Goal: Transaction & Acquisition: Purchase product/service

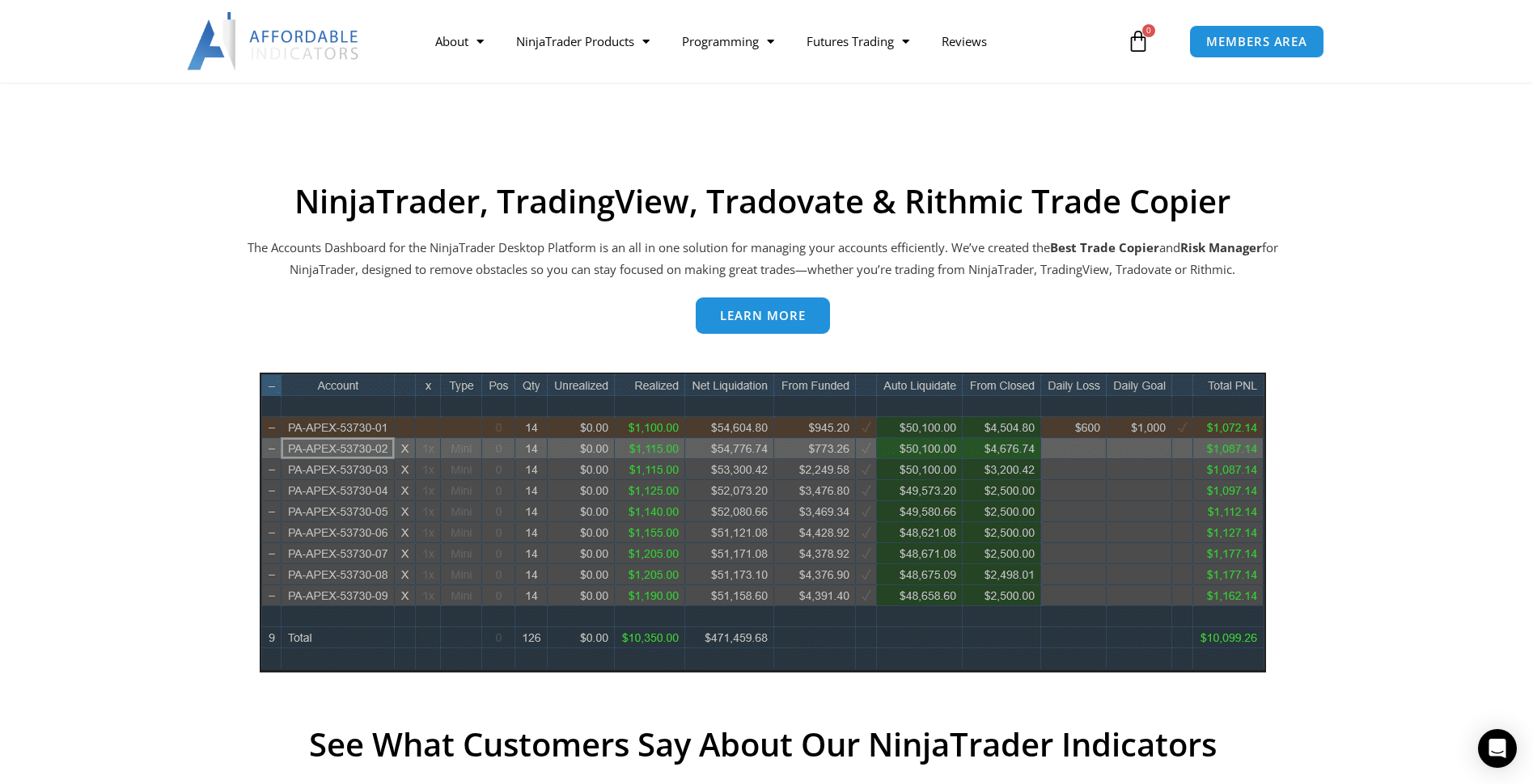
scroll to position [727, 0]
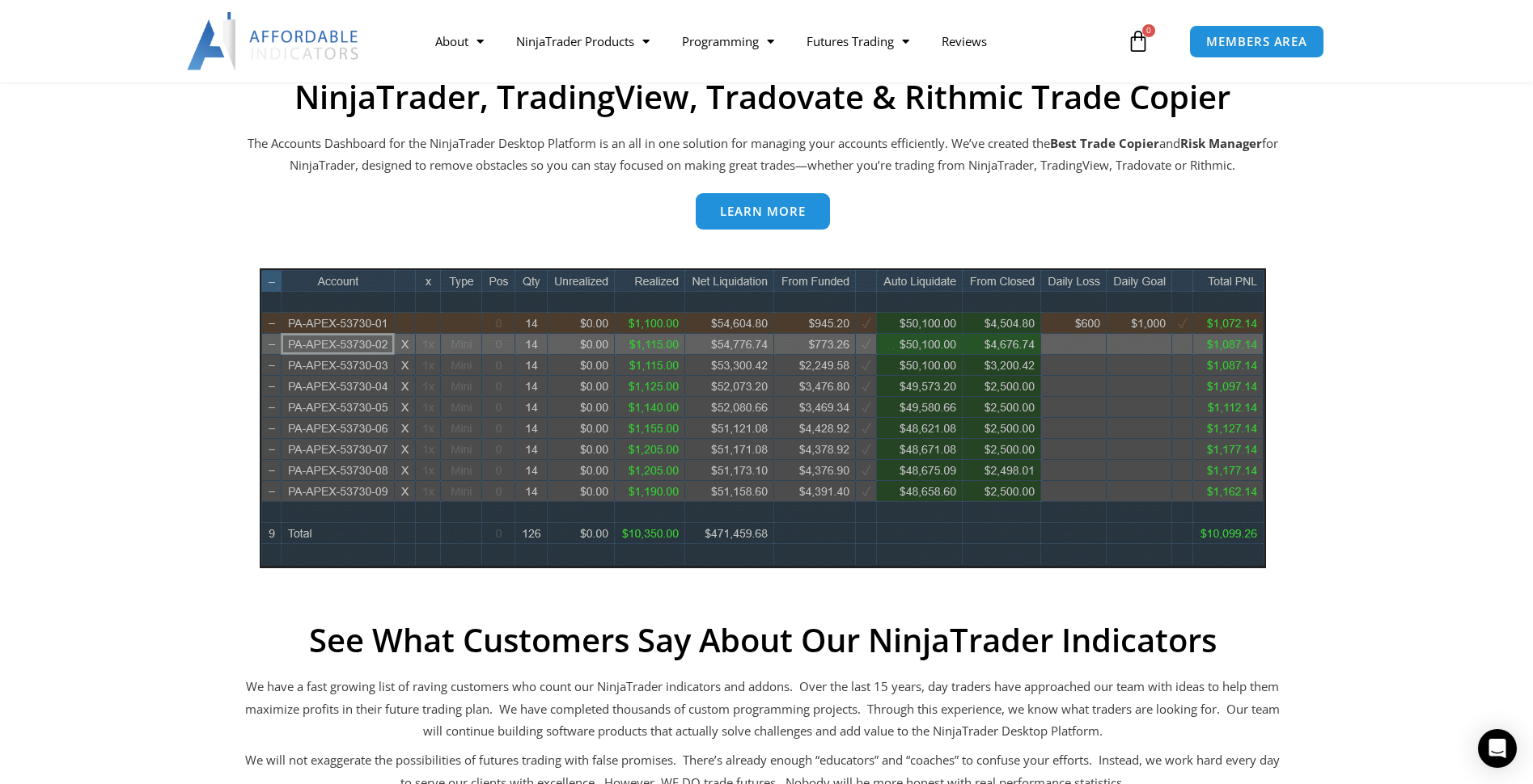
click at [772, 214] on span "Learn more" at bounding box center [763, 212] width 86 height 12
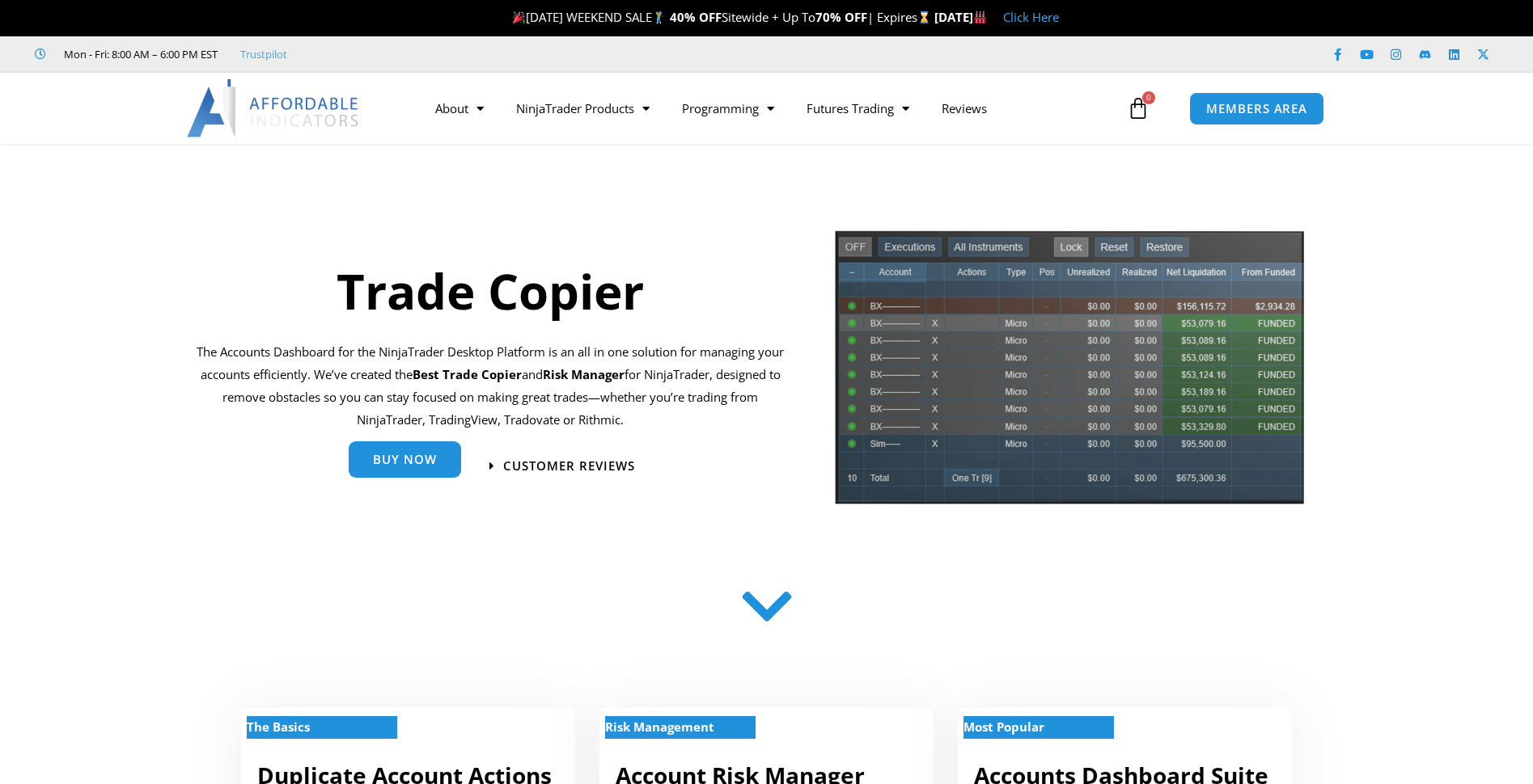
click at [404, 461] on span "Buy Now" at bounding box center [404, 460] width 64 height 12
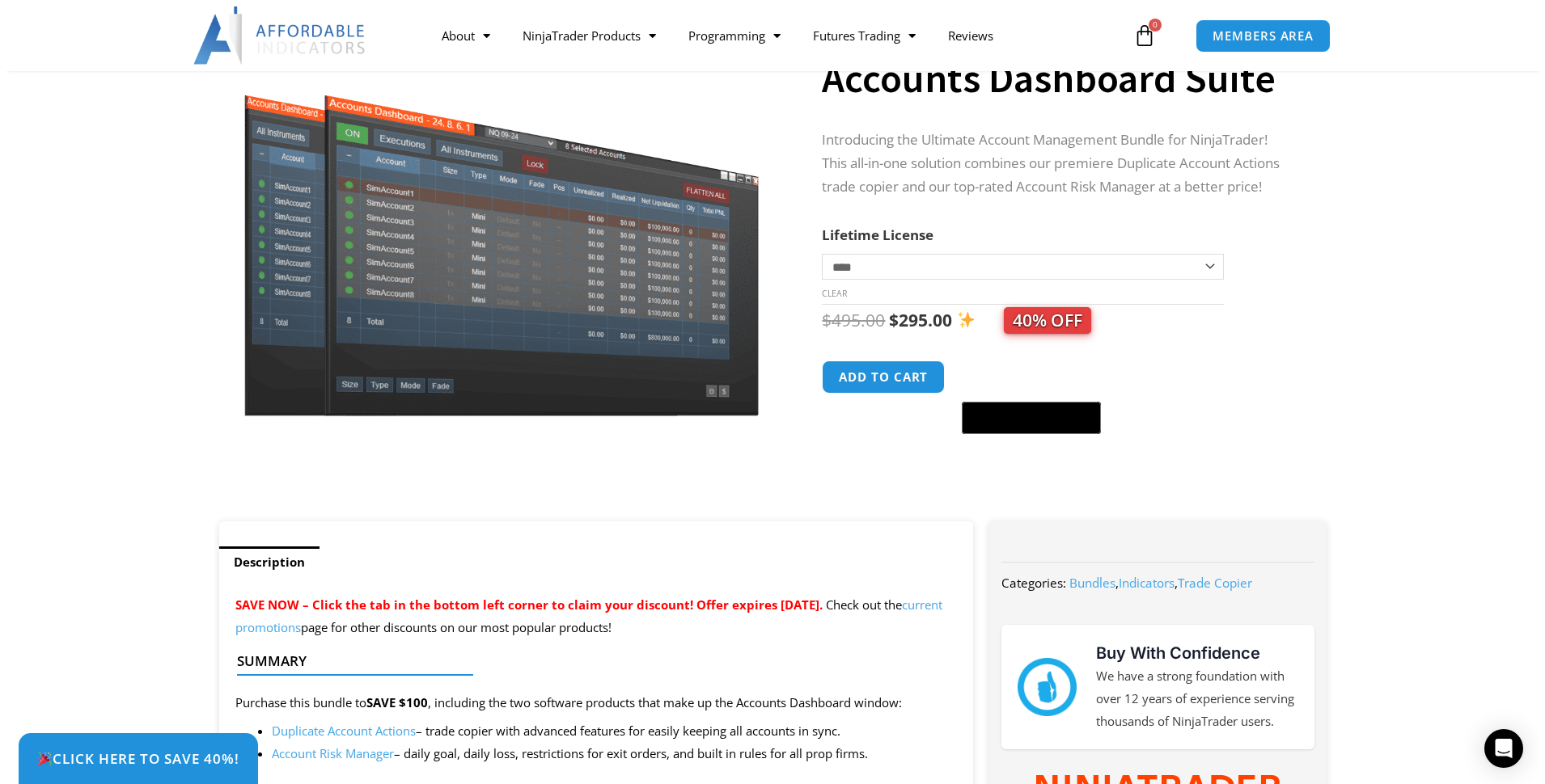
scroll to position [162, 0]
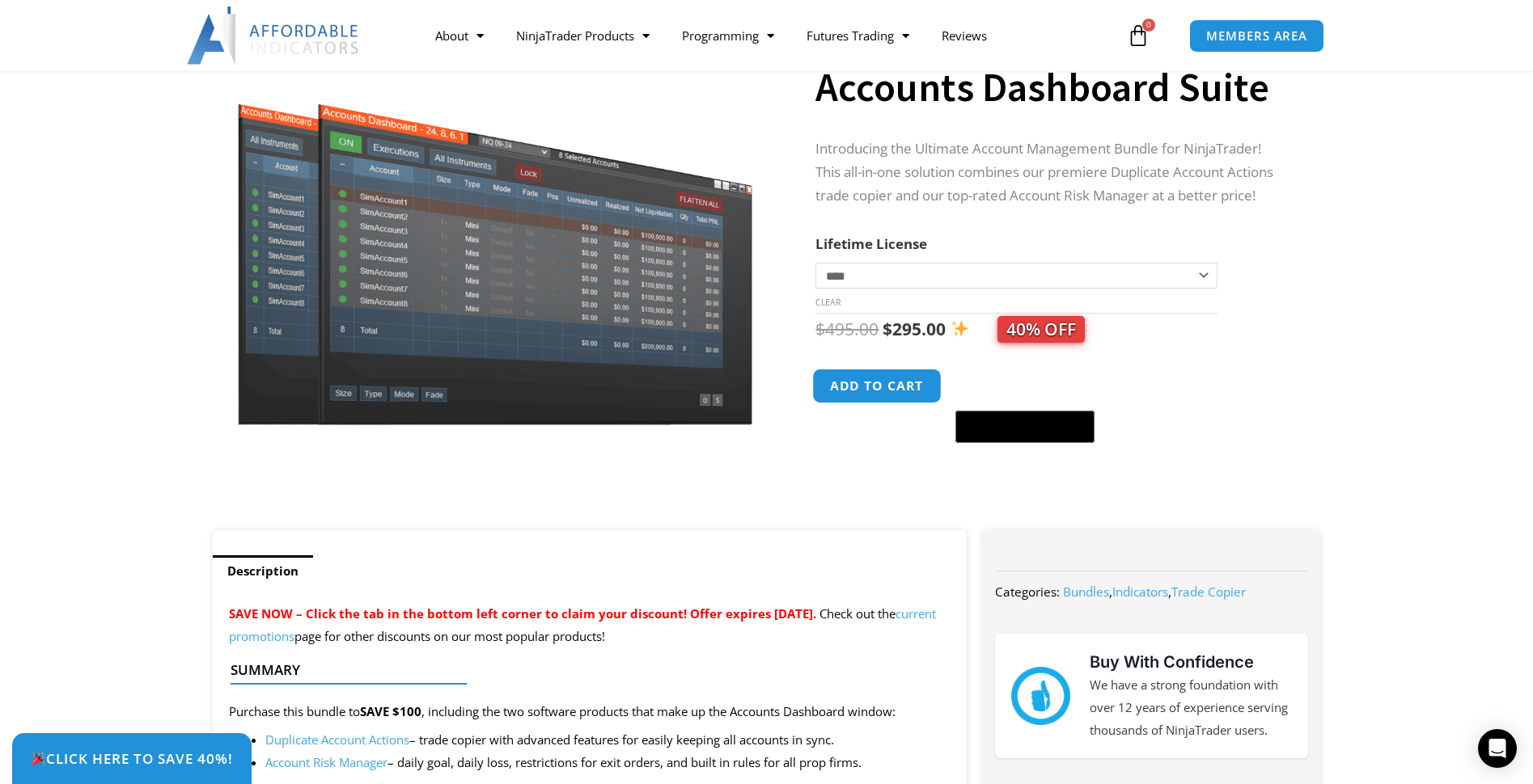
click at [862, 392] on button "Add to cart" at bounding box center [878, 386] width 129 height 35
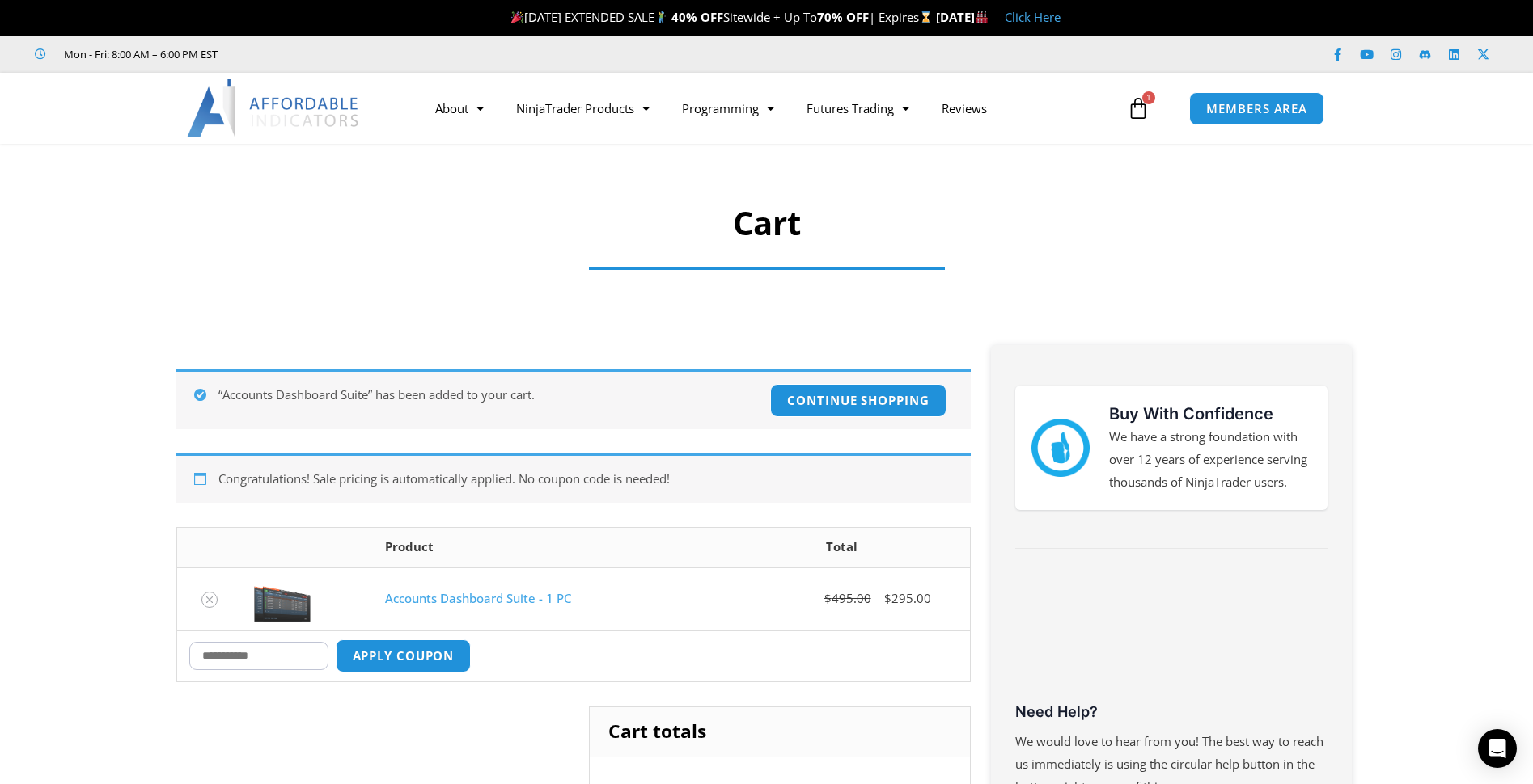
click at [282, 653] on input "Coupon:" at bounding box center [258, 656] width 139 height 28
type input "*******"
click at [420, 655] on button "Apply coupon" at bounding box center [402, 656] width 143 height 35
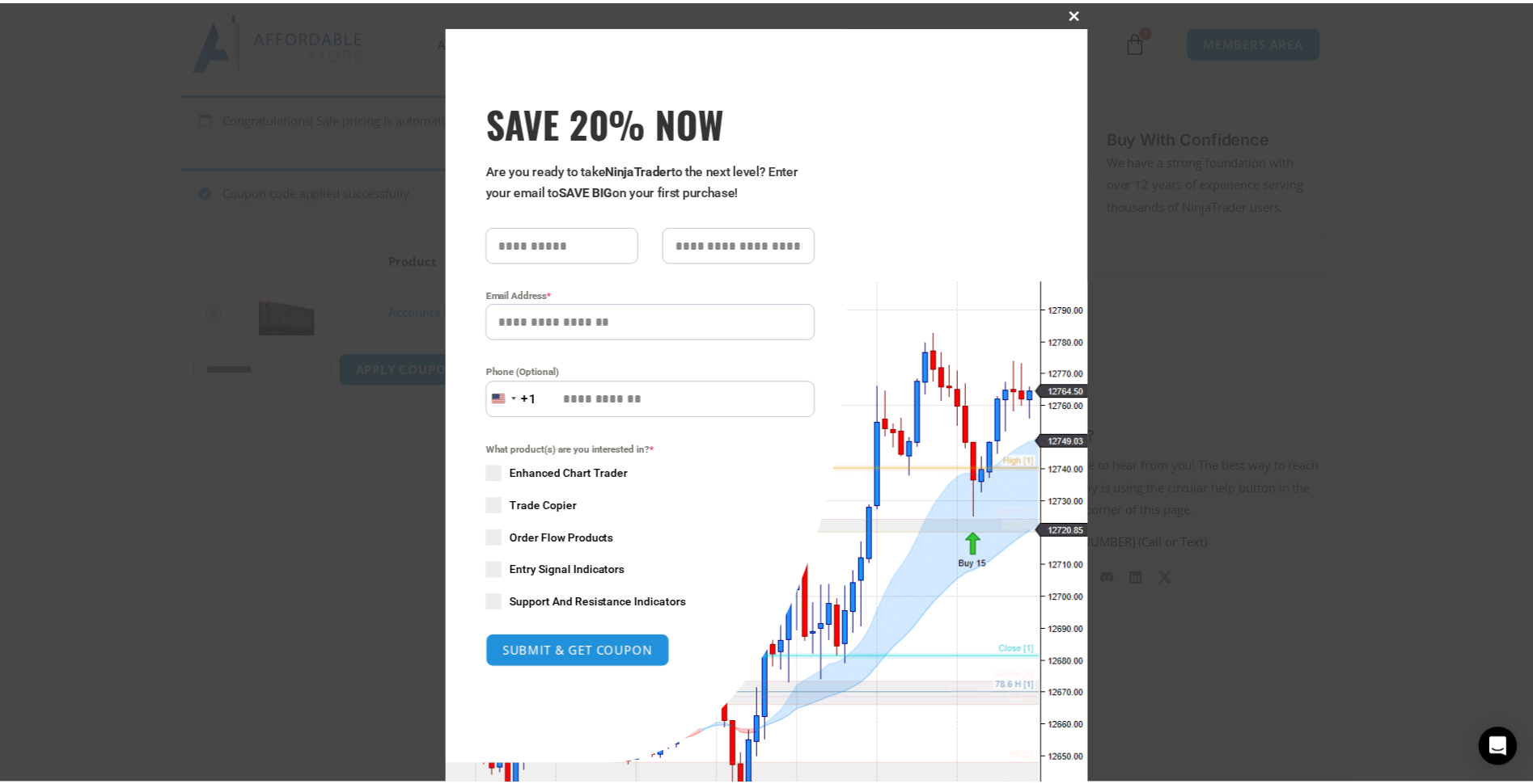
scroll to position [362, 0]
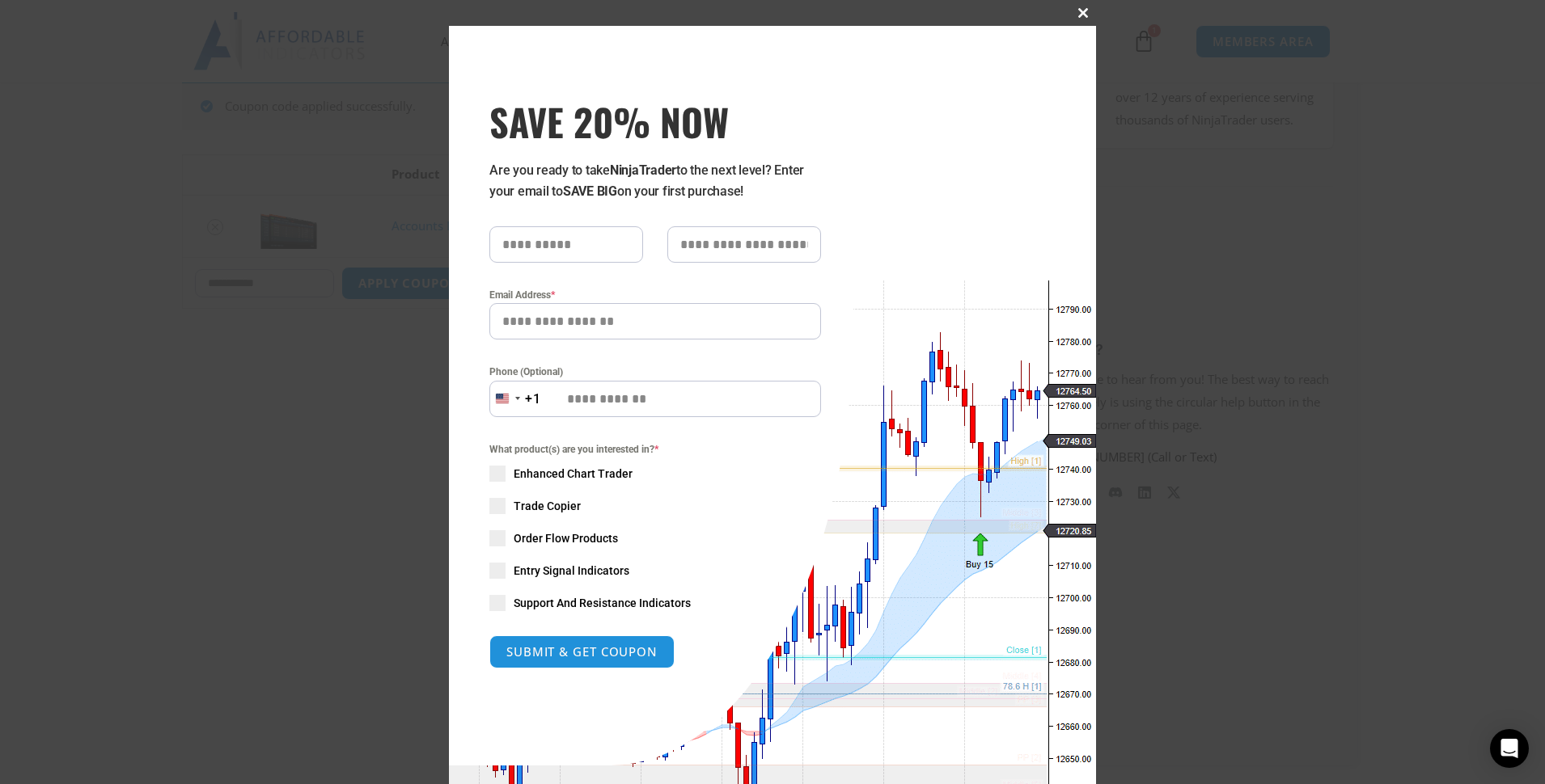
click at [1071, 14] on span at bounding box center [1083, 12] width 26 height 10
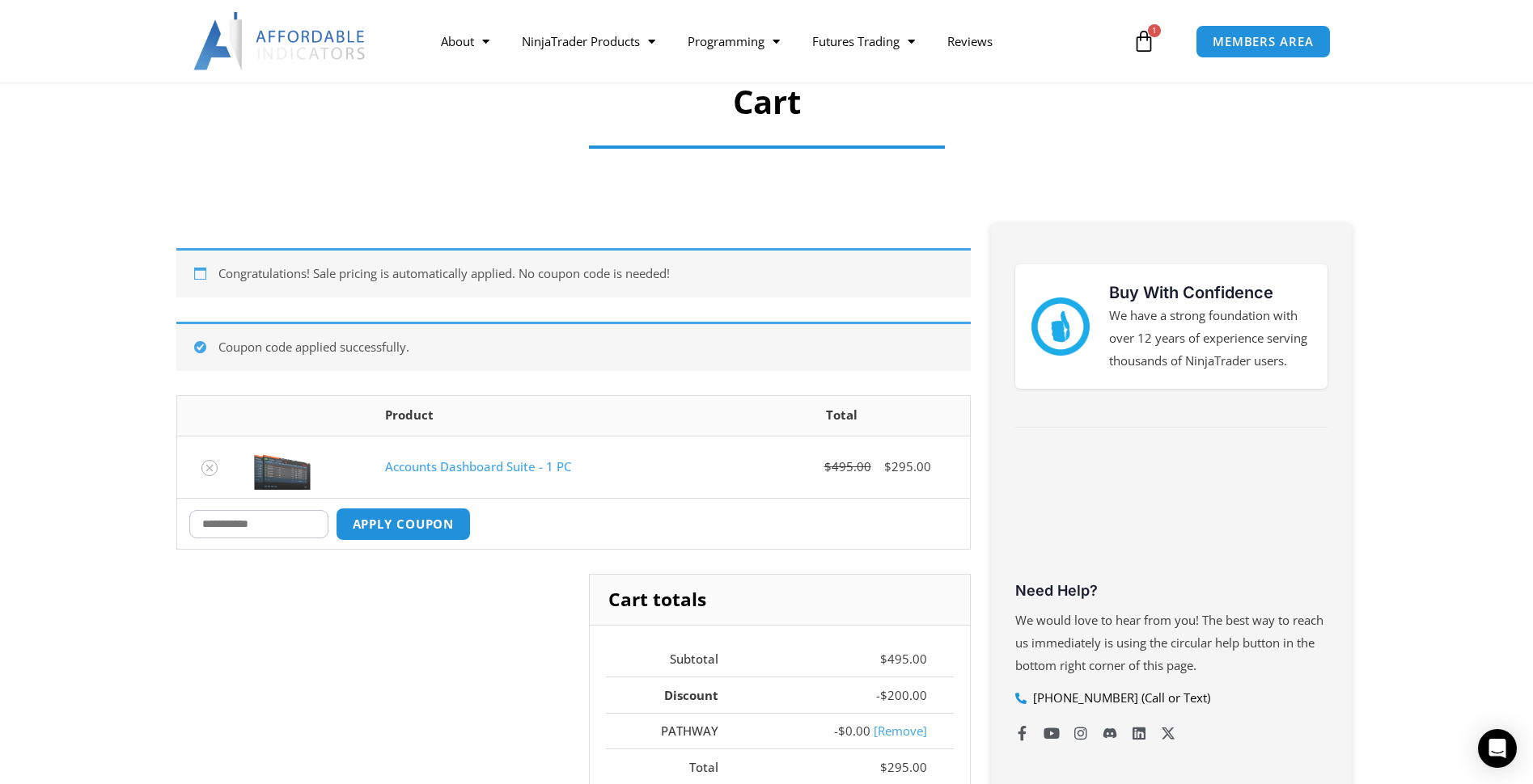
scroll to position [120, 0]
